Goal: Check status

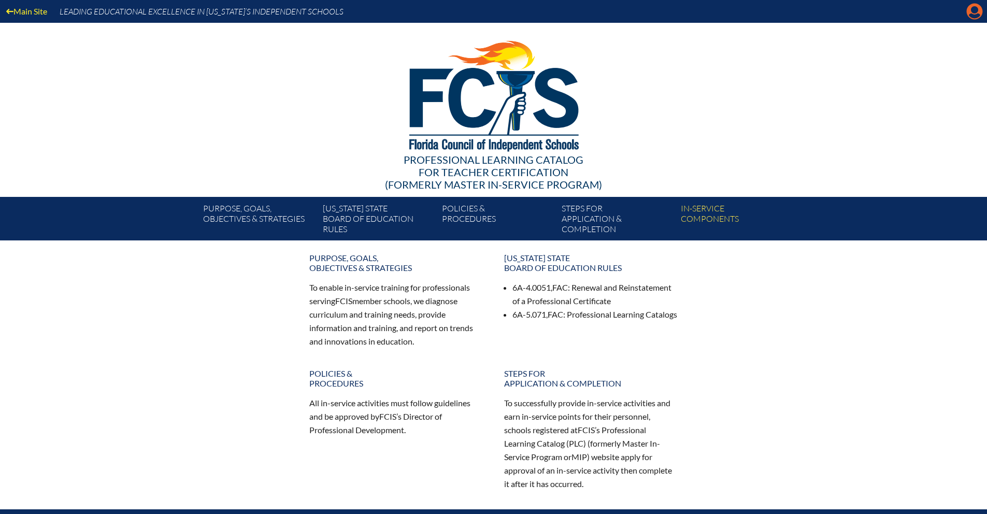
click at [976, 12] on icon "Manage Account" at bounding box center [975, 11] width 17 height 17
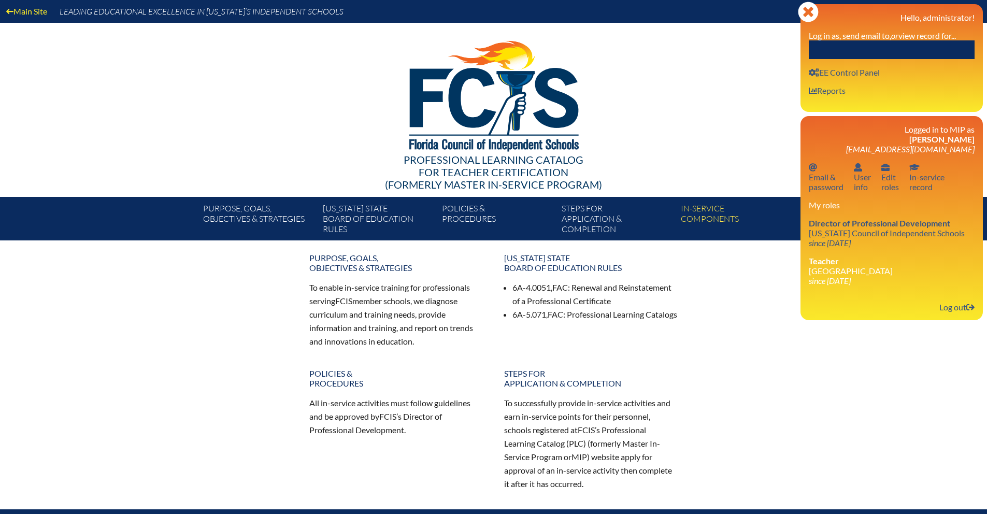
click at [851, 54] on input "text" at bounding box center [892, 49] width 166 height 19
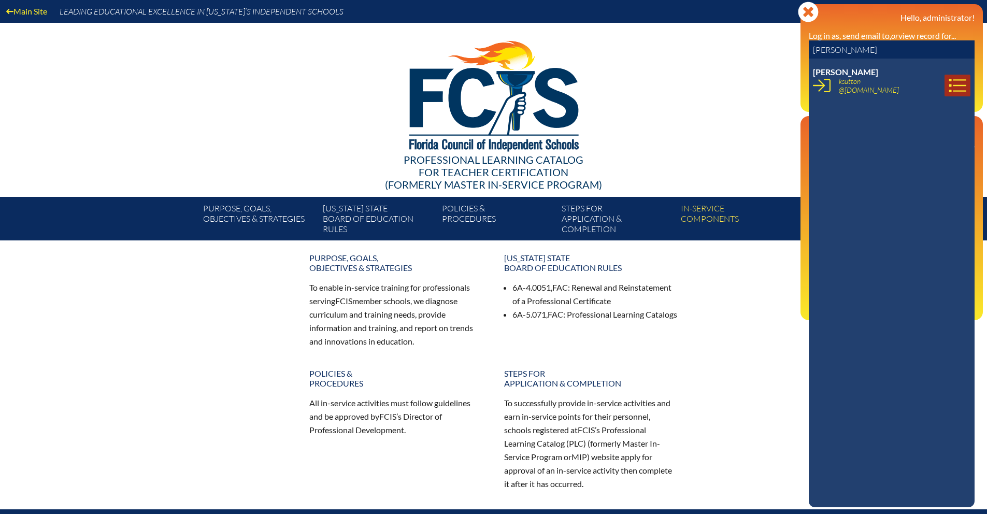
type input "Katrina Sutton"
click at [954, 89] on icon at bounding box center [958, 86] width 18 height 18
